Goal: Information Seeking & Learning: Learn about a topic

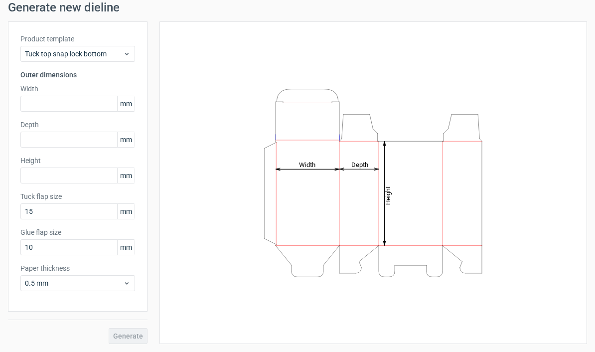
scroll to position [36, 0]
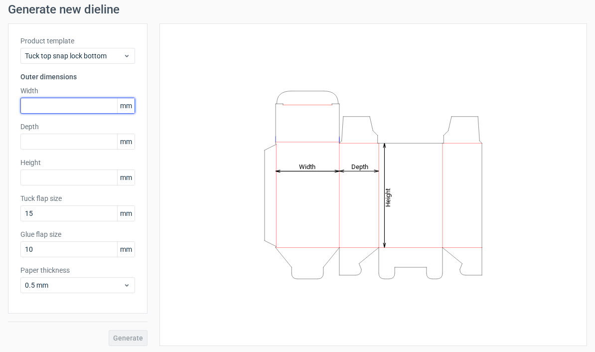
click at [40, 102] on input "text" at bounding box center [77, 106] width 115 height 16
type input "110"
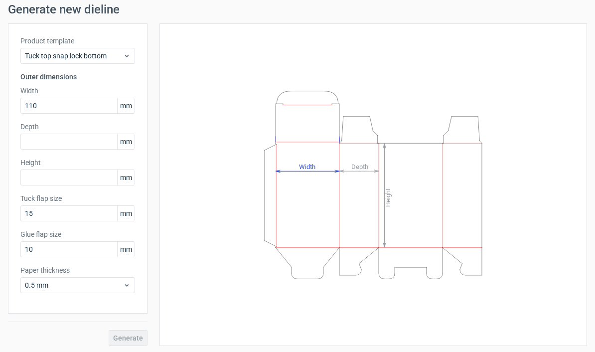
click at [553, 102] on div "Height Depth Width" at bounding box center [373, 185] width 403 height 298
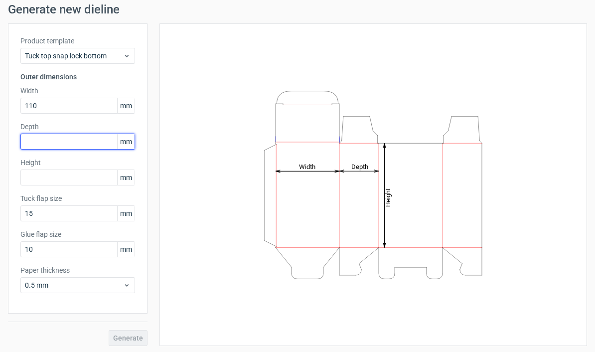
click at [35, 142] on input "text" at bounding box center [77, 142] width 115 height 16
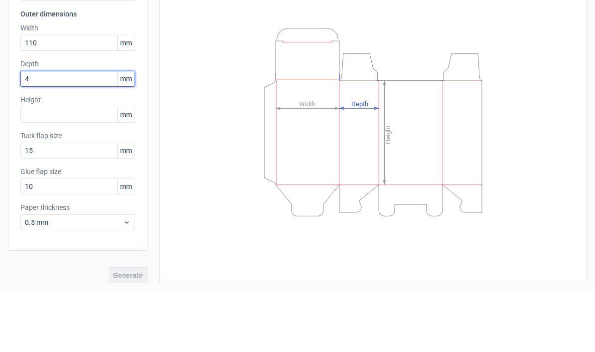
type input "40"
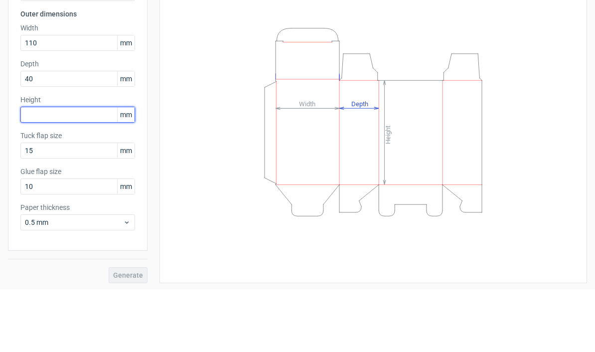
click at [44, 170] on input "text" at bounding box center [77, 178] width 115 height 16
type input "40"
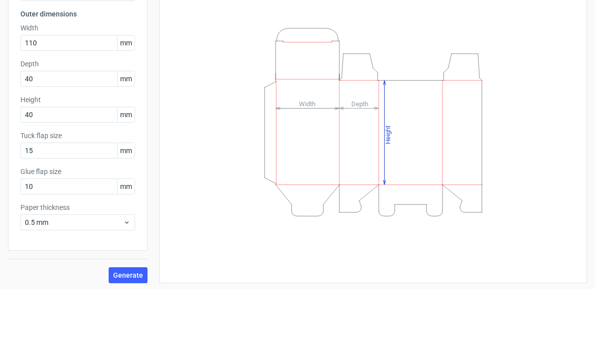
click at [548, 115] on div "Height Depth Width" at bounding box center [373, 185] width 403 height 298
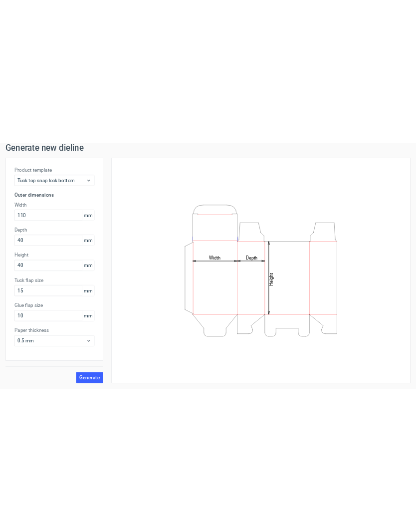
scroll to position [38, 0]
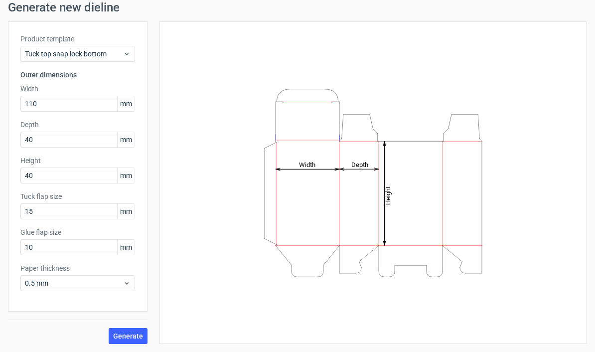
click at [124, 329] on button "Generate" at bounding box center [128, 336] width 39 height 16
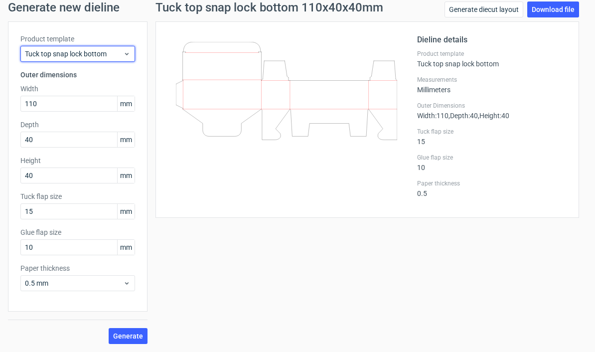
click at [117, 52] on span "Tuck top snap lock bottom" at bounding box center [74, 54] width 98 height 10
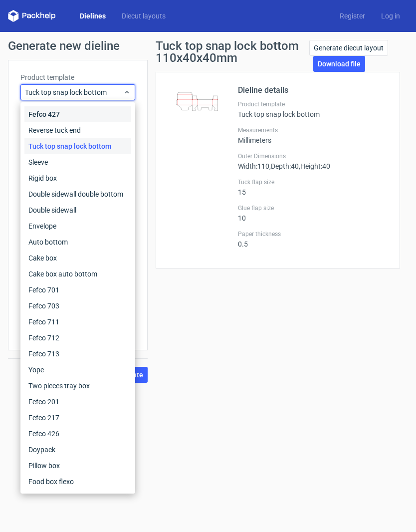
click at [42, 111] on div "Fefco 427" at bounding box center [77, 114] width 107 height 16
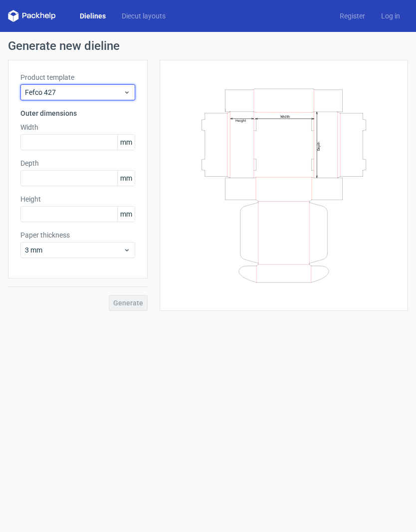
click at [35, 89] on span "Fefco 427" at bounding box center [74, 92] width 98 height 10
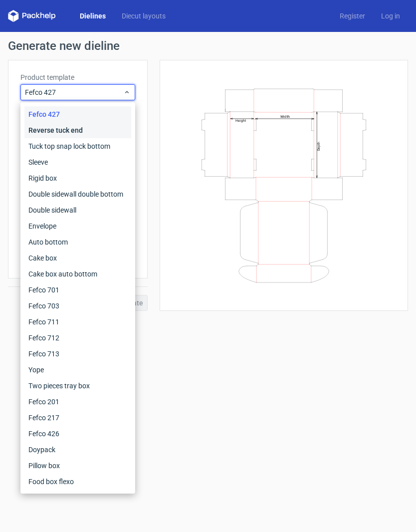
click at [35, 128] on div "Reverse tuck end" at bounding box center [77, 130] width 107 height 16
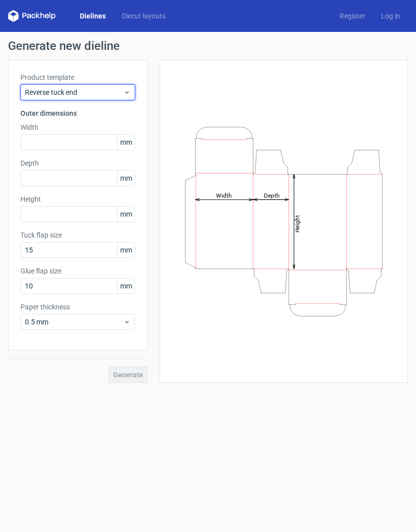
click at [35, 92] on span "Reverse tuck end" at bounding box center [74, 92] width 98 height 10
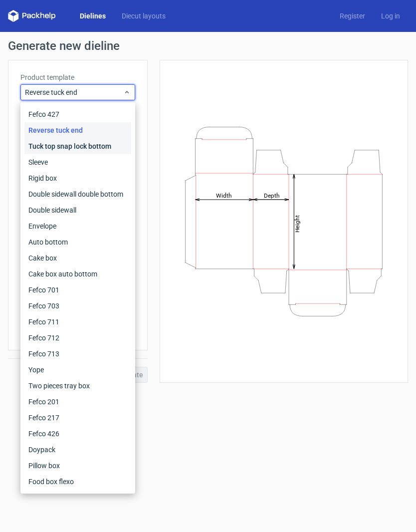
click at [39, 145] on div "Tuck top snap lock bottom" at bounding box center [77, 146] width 107 height 16
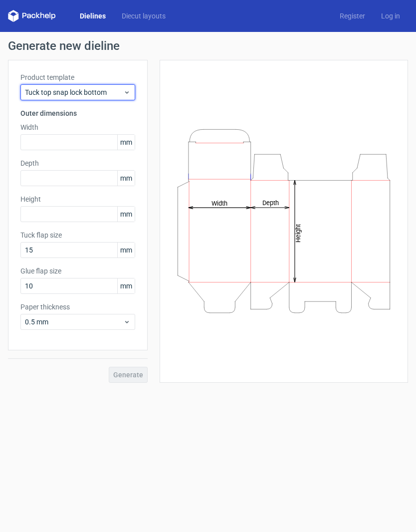
click at [34, 89] on span "Tuck top snap lock bottom" at bounding box center [74, 92] width 98 height 10
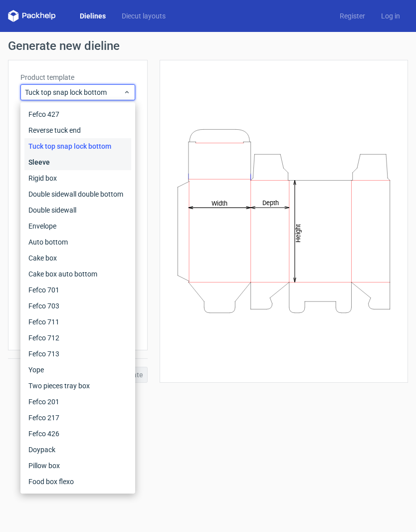
click at [31, 161] on div "Sleeve" at bounding box center [77, 162] width 107 height 16
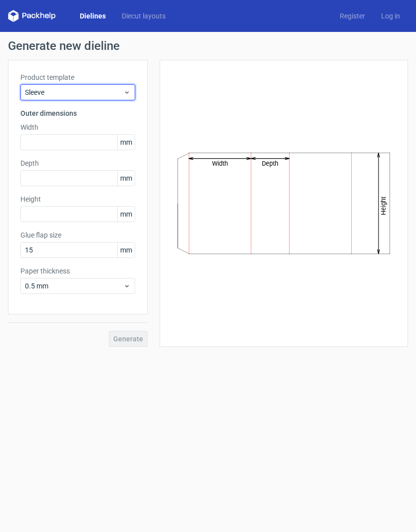
click at [36, 93] on span "Sleeve" at bounding box center [74, 92] width 98 height 10
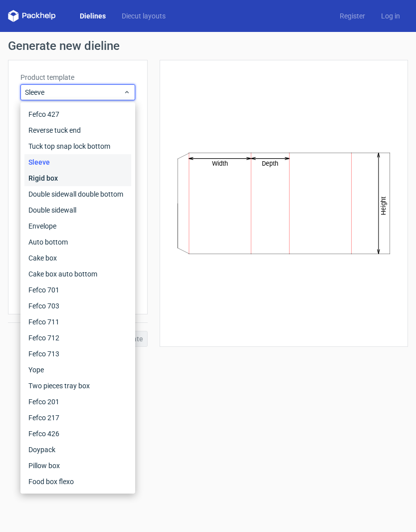
click at [32, 176] on div "Rigid box" at bounding box center [77, 178] width 107 height 16
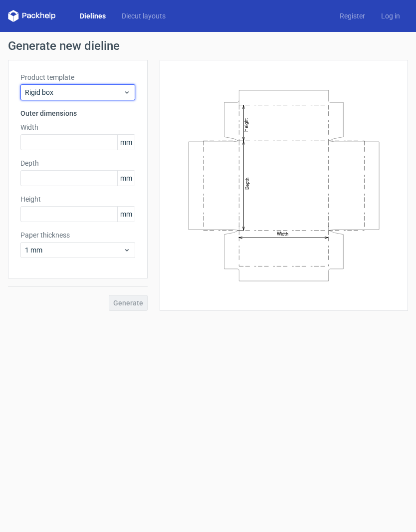
click at [42, 91] on span "Rigid box" at bounding box center [74, 92] width 98 height 10
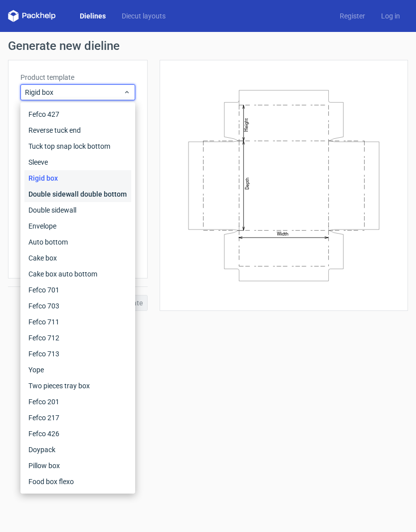
click at [38, 191] on div "Double sidewall double bottom" at bounding box center [77, 194] width 107 height 16
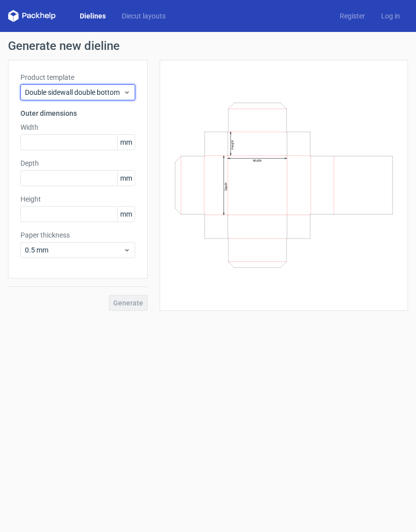
click at [37, 93] on span "Double sidewall double bottom" at bounding box center [74, 92] width 98 height 10
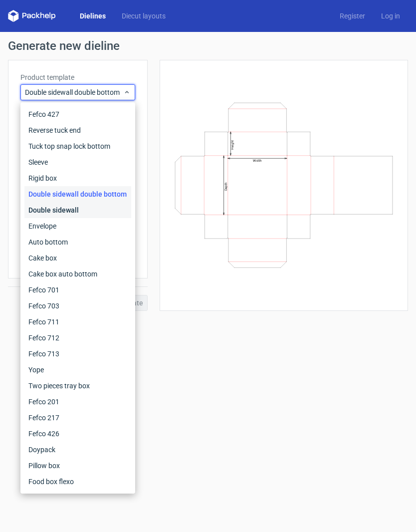
click at [37, 207] on div "Double sidewall" at bounding box center [77, 210] width 107 height 16
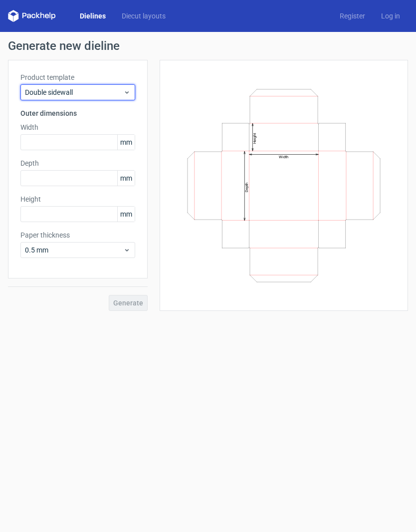
click at [30, 89] on span "Double sidewall" at bounding box center [74, 92] width 98 height 10
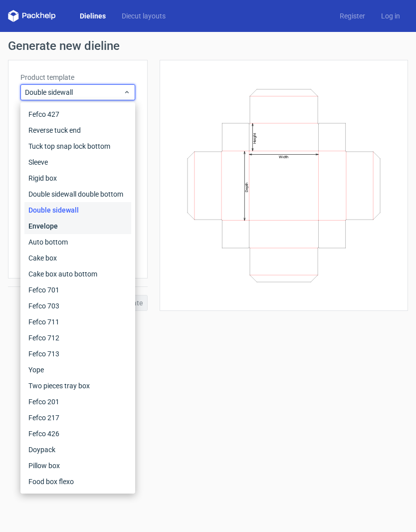
click at [34, 223] on div "Envelope" at bounding box center [77, 226] width 107 height 16
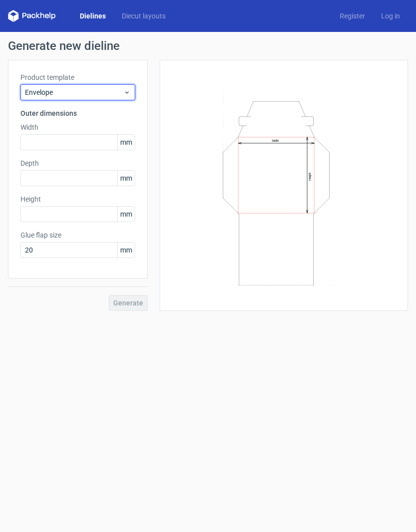
click at [29, 90] on span "Envelope" at bounding box center [74, 92] width 98 height 10
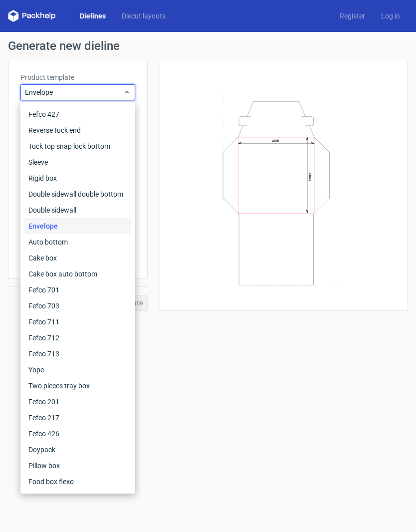
click at [35, 236] on div "Auto bottom" at bounding box center [77, 242] width 107 height 16
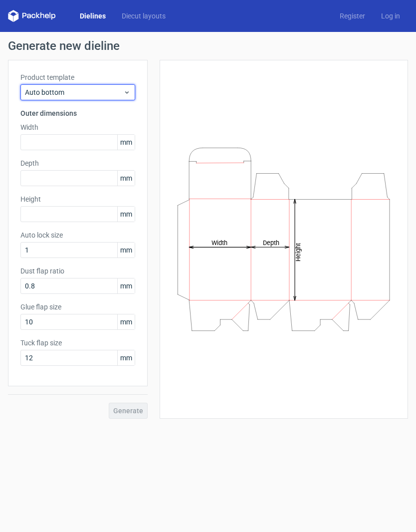
click at [34, 93] on span "Auto bottom" at bounding box center [74, 92] width 98 height 10
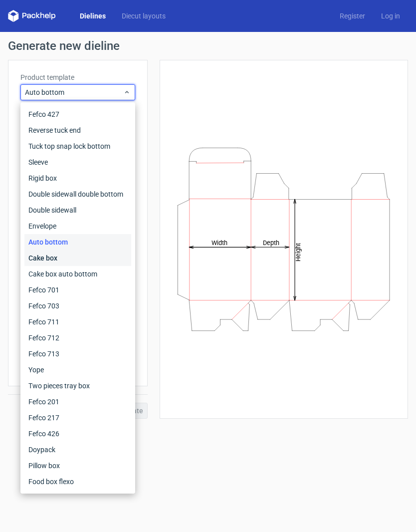
click at [32, 251] on div "Cake box" at bounding box center [77, 258] width 107 height 16
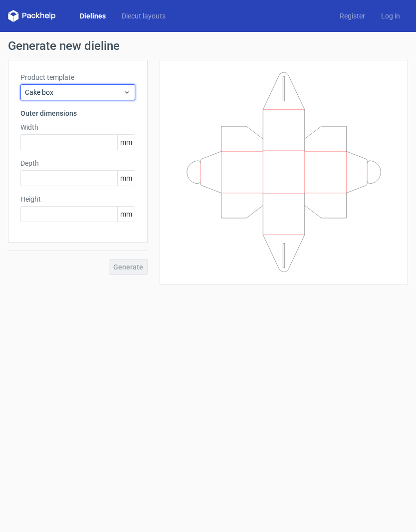
click at [35, 92] on span "Cake box" at bounding box center [74, 92] width 98 height 10
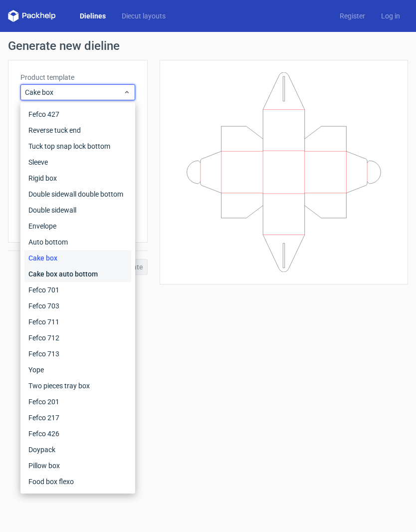
click at [36, 272] on div "Cake box auto bottom" at bounding box center [77, 274] width 107 height 16
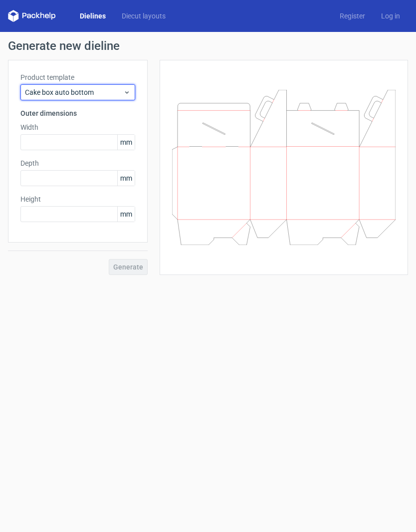
click at [38, 94] on span "Cake box auto bottom" at bounding box center [74, 92] width 98 height 10
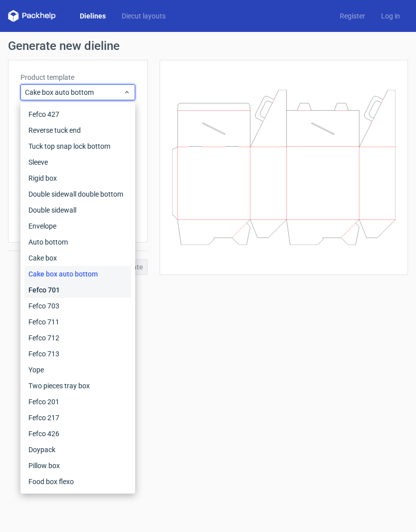
click at [34, 289] on div "Fefco 701" at bounding box center [77, 290] width 107 height 16
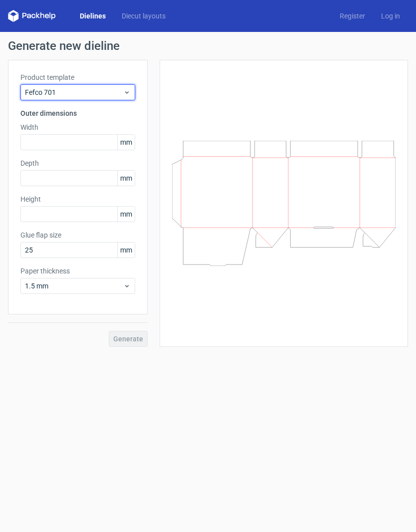
click at [36, 95] on span "Fefco 701" at bounding box center [74, 92] width 98 height 10
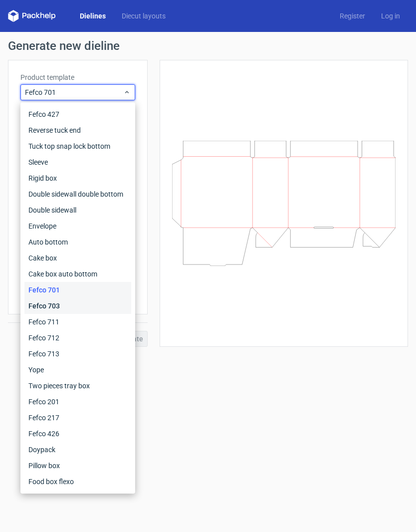
click at [42, 307] on div "Fefco 703" at bounding box center [77, 306] width 107 height 16
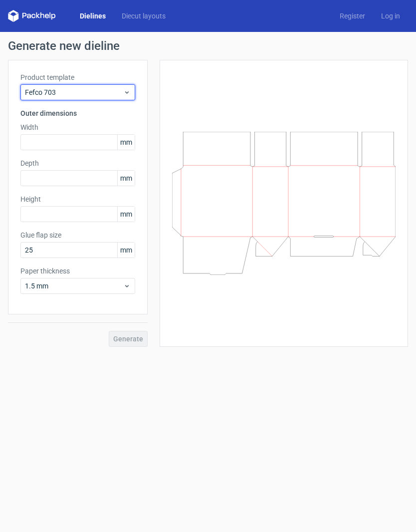
click at [37, 92] on span "Fefco 703" at bounding box center [74, 92] width 98 height 10
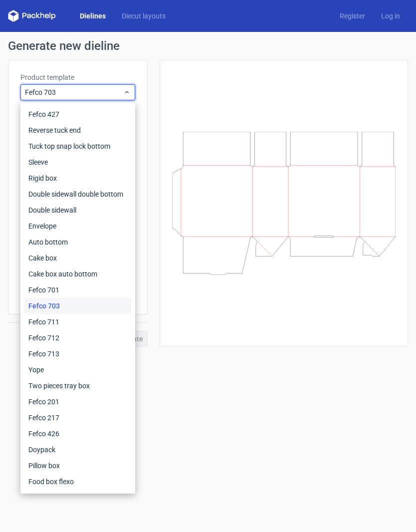
click at [36, 322] on div "Fefco 711" at bounding box center [77, 322] width 107 height 16
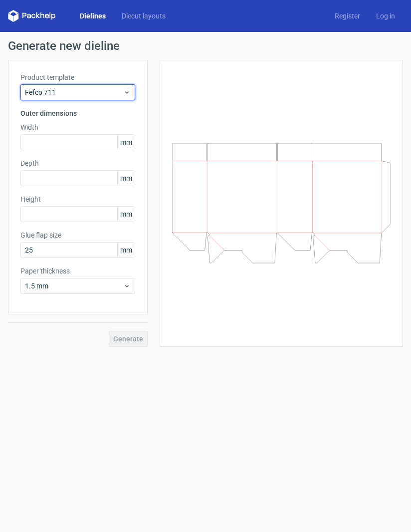
click at [38, 94] on span "Fefco 711" at bounding box center [74, 92] width 98 height 10
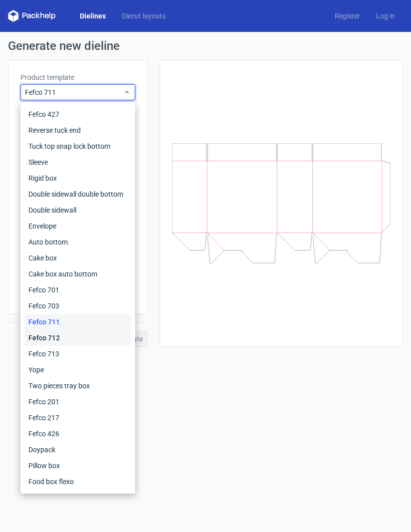
click at [35, 333] on div "Fefco 712" at bounding box center [77, 338] width 107 height 16
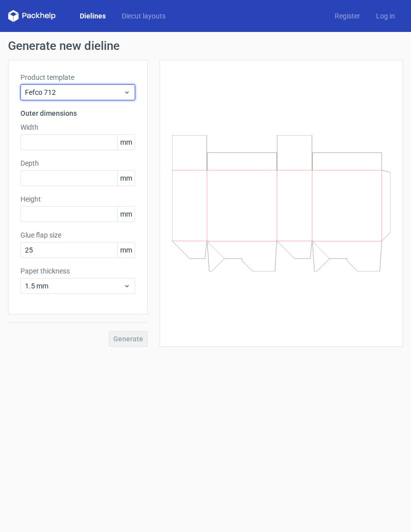
click at [43, 94] on span "Fefco 712" at bounding box center [74, 92] width 98 height 10
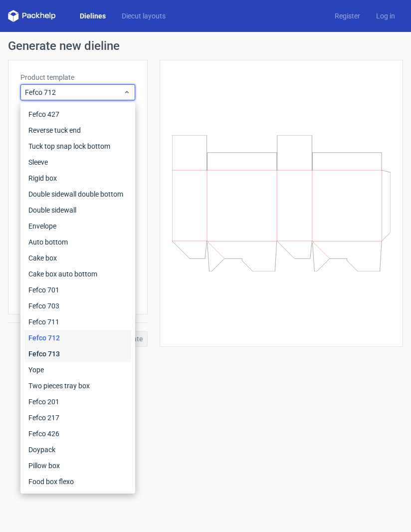
click at [34, 351] on div "Fefco 713" at bounding box center [77, 354] width 107 height 16
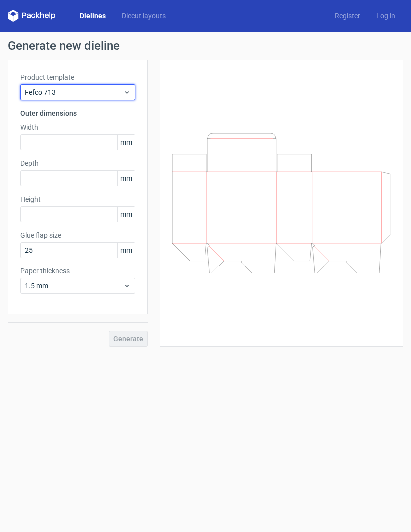
click at [42, 93] on span "Fefco 713" at bounding box center [74, 92] width 98 height 10
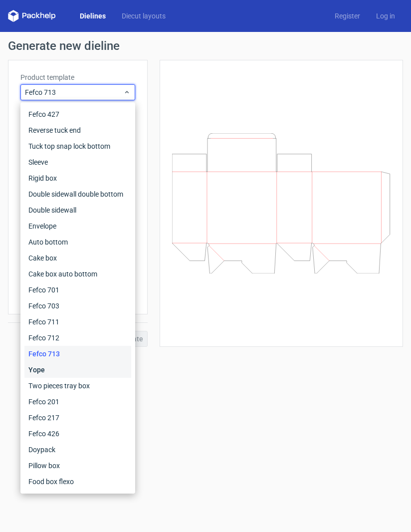
click at [29, 352] on div "Yope" at bounding box center [77, 370] width 107 height 16
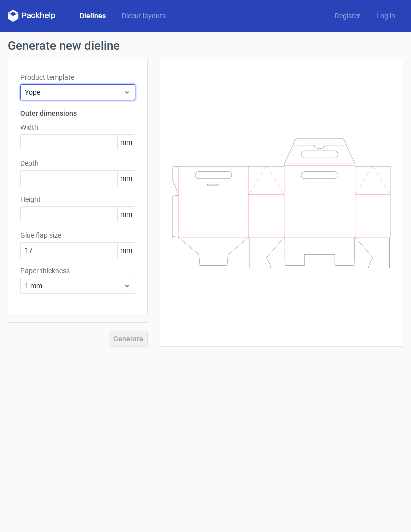
click at [41, 97] on span "Yope" at bounding box center [74, 92] width 98 height 10
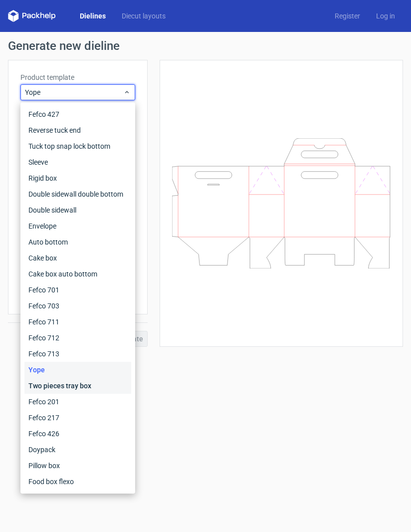
click at [35, 352] on div "Two pieces tray box" at bounding box center [77, 385] width 107 height 16
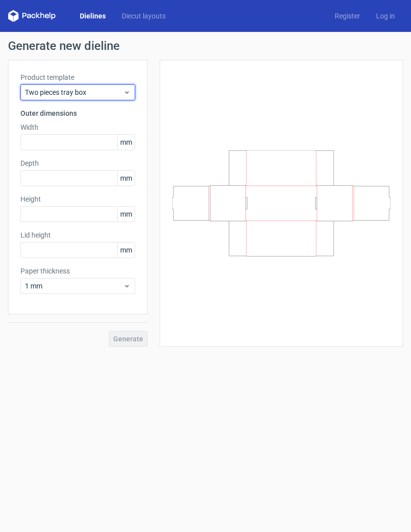
click at [54, 92] on span "Two pieces tray box" at bounding box center [74, 92] width 98 height 10
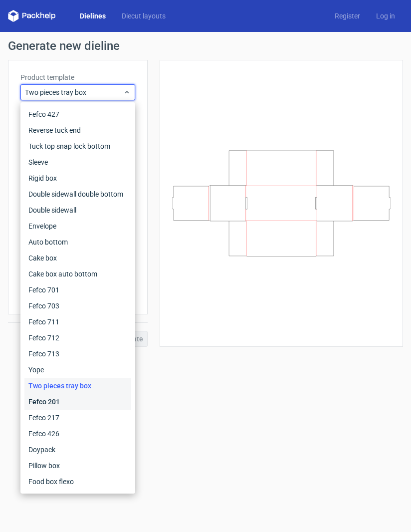
click at [32, 352] on div "Fefco 201" at bounding box center [77, 401] width 107 height 16
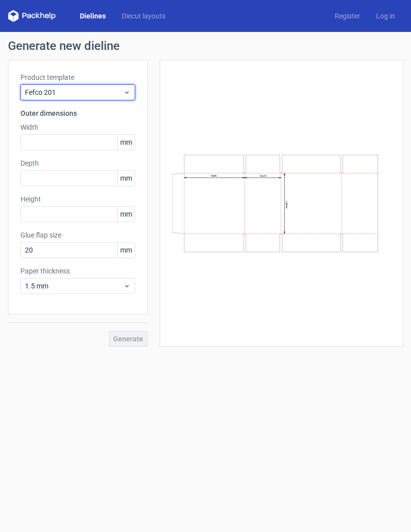
click at [42, 88] on span "Fefco 201" at bounding box center [74, 92] width 98 height 10
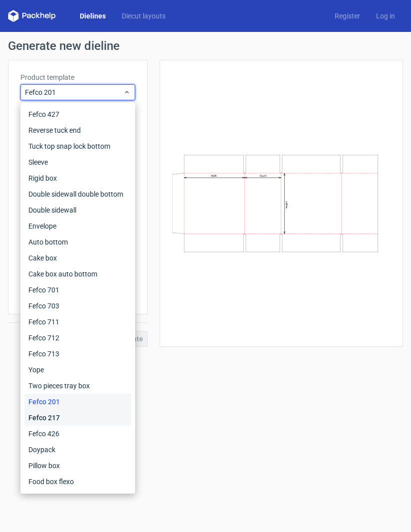
click at [32, 352] on div "Fefco 217" at bounding box center [77, 417] width 107 height 16
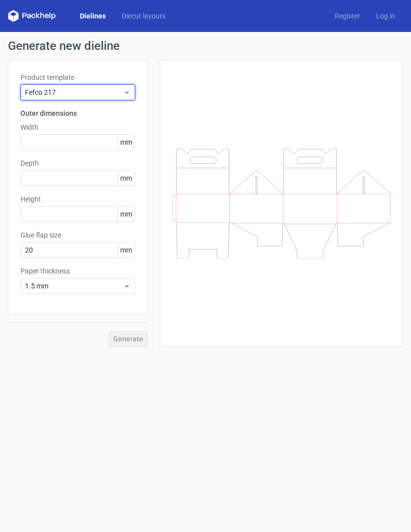
click at [40, 92] on span "Fefco 217" at bounding box center [74, 92] width 98 height 10
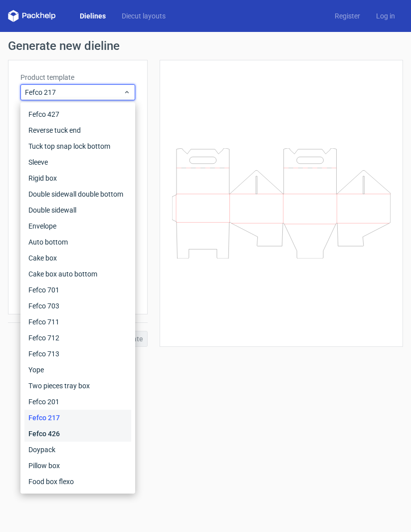
click at [34, 352] on div "Fefco 426" at bounding box center [77, 433] width 107 height 16
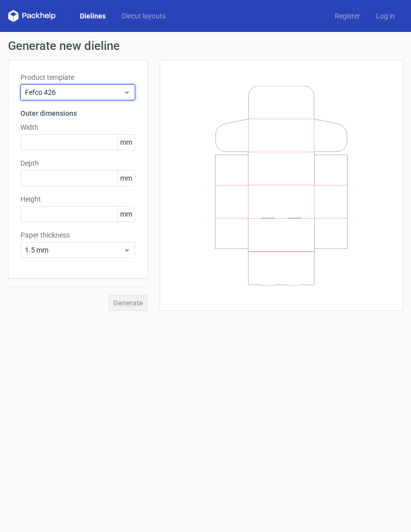
click at [40, 91] on span "Fefco 426" at bounding box center [74, 92] width 98 height 10
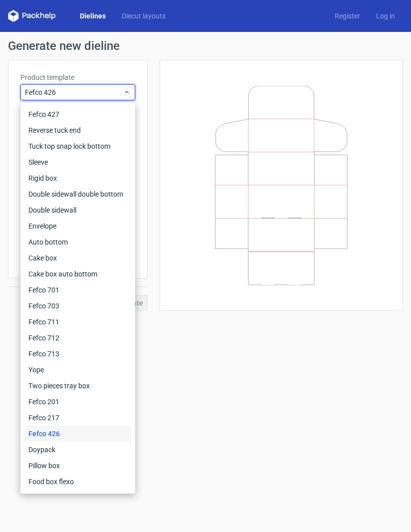
click at [31, 352] on div "Fefco 426" at bounding box center [77, 433] width 107 height 16
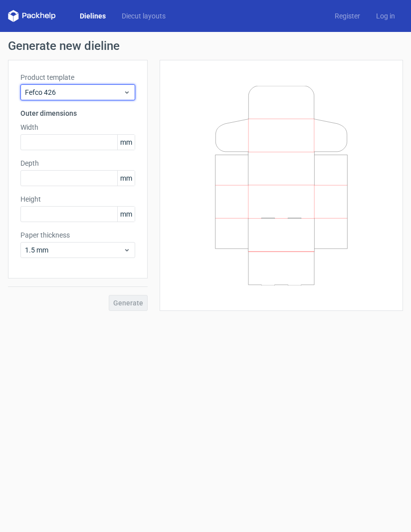
click at [38, 93] on span "Fefco 426" at bounding box center [74, 92] width 98 height 10
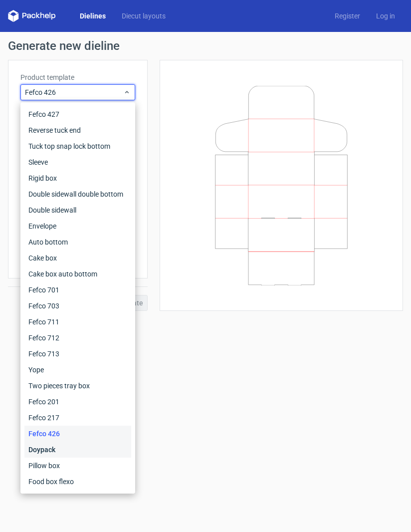
click at [34, 352] on div "Doypack" at bounding box center [77, 449] width 107 height 16
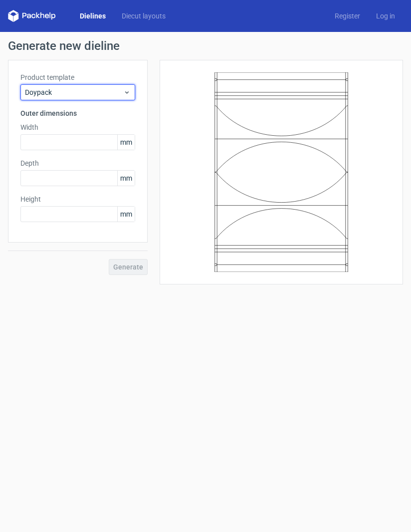
click at [48, 87] on div "Doypack" at bounding box center [77, 92] width 115 height 16
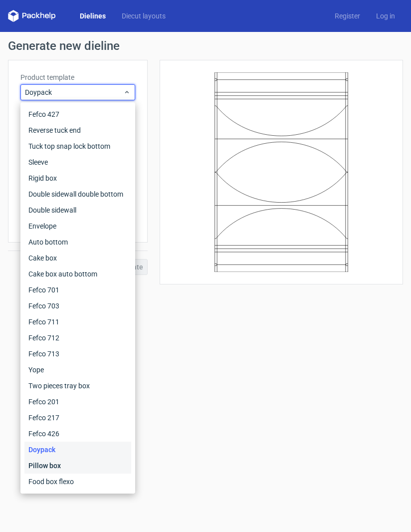
click at [39, 352] on div "Pillow box" at bounding box center [77, 465] width 107 height 16
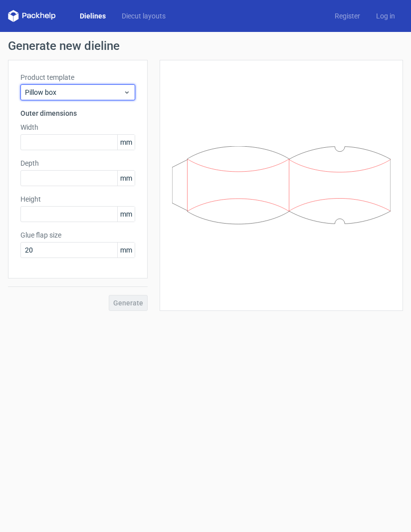
click at [46, 88] on span "Pillow box" at bounding box center [74, 92] width 98 height 10
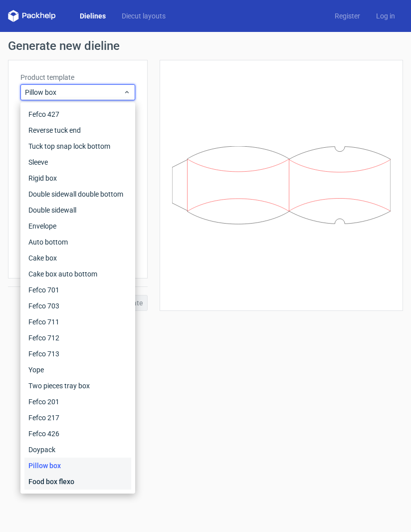
click at [44, 352] on div "Food box flexo" at bounding box center [77, 481] width 107 height 16
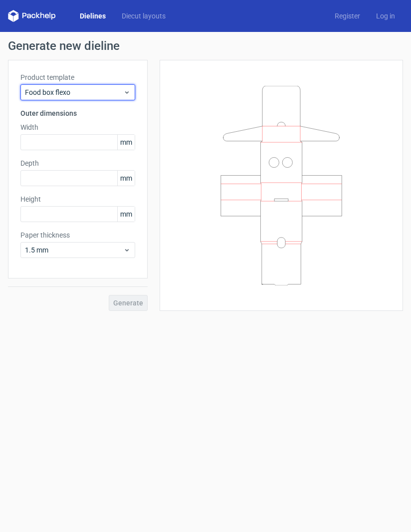
click at [44, 85] on div "Food box flexo" at bounding box center [77, 92] width 115 height 16
